Goal: Navigation & Orientation: Find specific page/section

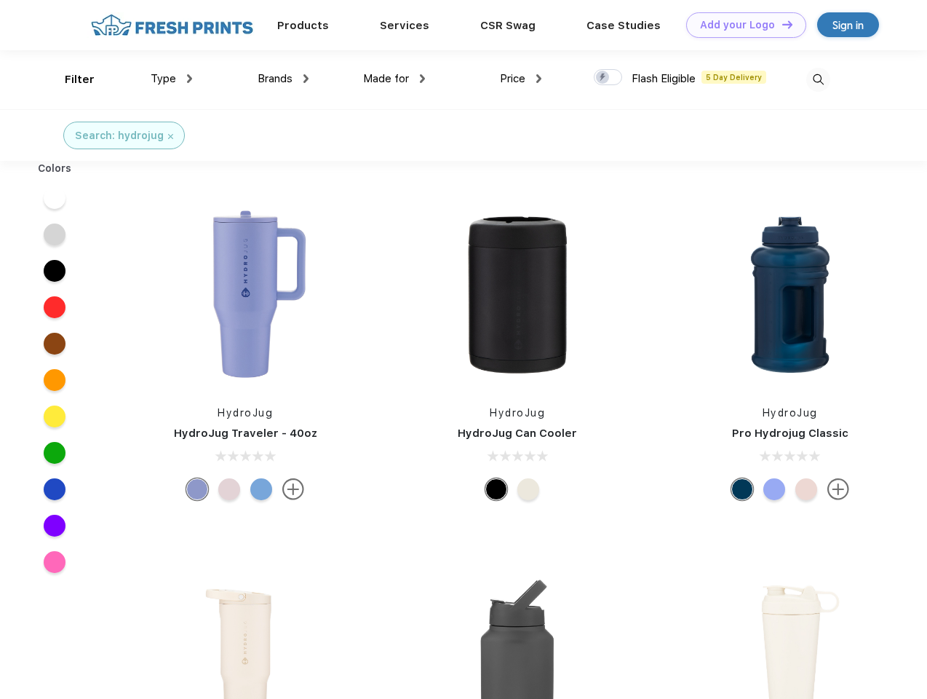
click at [741, 25] on link "Add your Logo Design Tool" at bounding box center [746, 24] width 120 height 25
click at [0, 0] on div "Design Tool" at bounding box center [0, 0] width 0 height 0
click at [781, 24] on link "Add your Logo Design Tool" at bounding box center [746, 24] width 120 height 25
click at [70, 79] on div "Filter" at bounding box center [80, 79] width 30 height 17
click at [172, 79] on span "Type" at bounding box center [163, 78] width 25 height 13
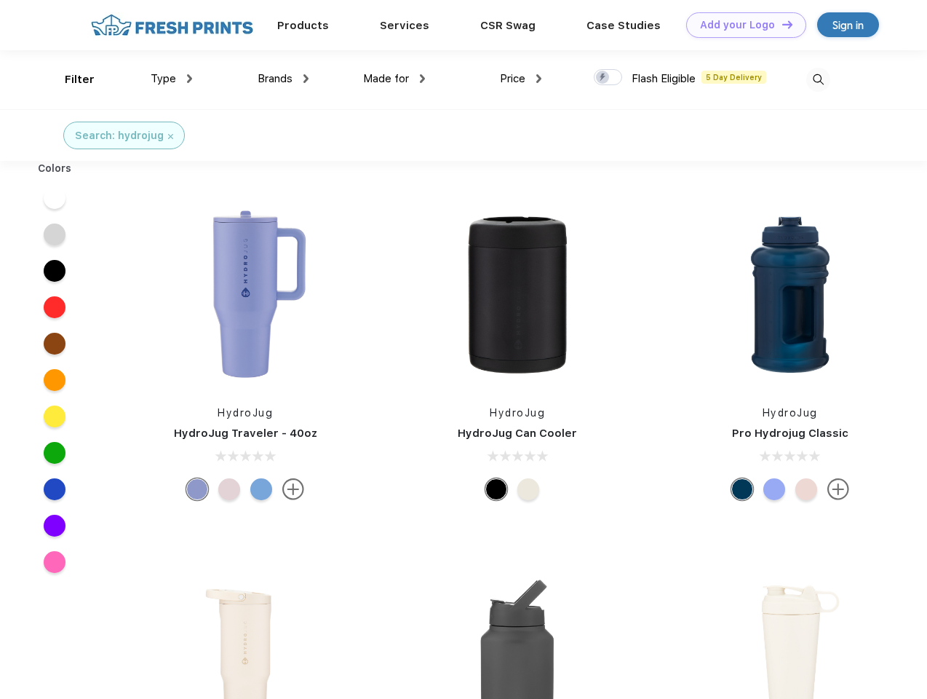
click at [283, 79] on span "Brands" at bounding box center [275, 78] width 35 height 13
click at [394, 79] on span "Made for" at bounding box center [386, 78] width 46 height 13
click at [521, 79] on span "Price" at bounding box center [512, 78] width 25 height 13
click at [608, 78] on div at bounding box center [608, 77] width 28 height 16
click at [603, 78] on input "checkbox" at bounding box center [598, 72] width 9 height 9
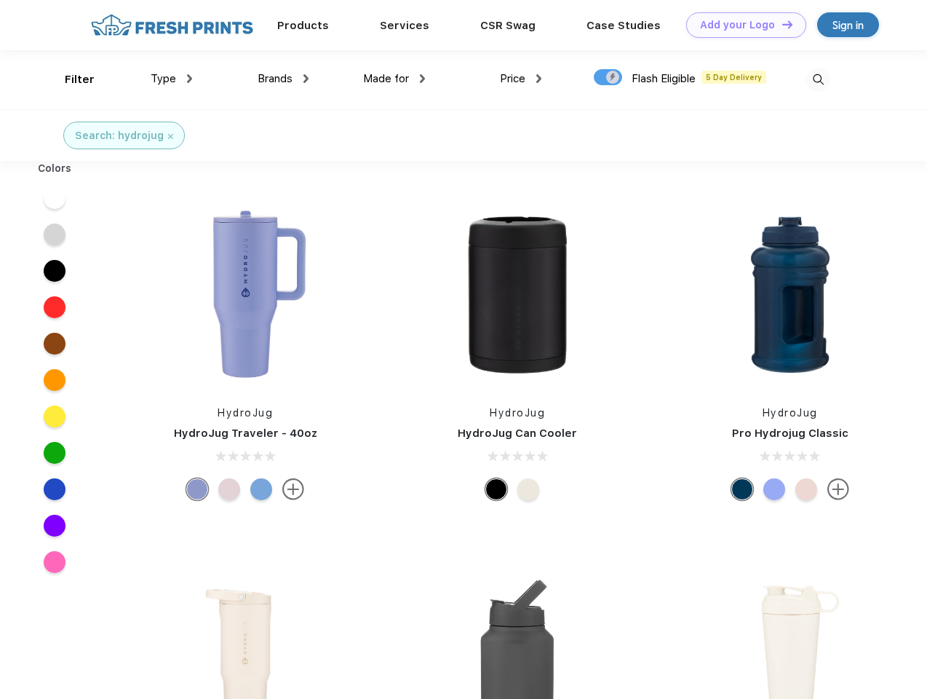
click at [818, 79] on img at bounding box center [818, 80] width 24 height 24
